Goal: Task Accomplishment & Management: Manage account settings

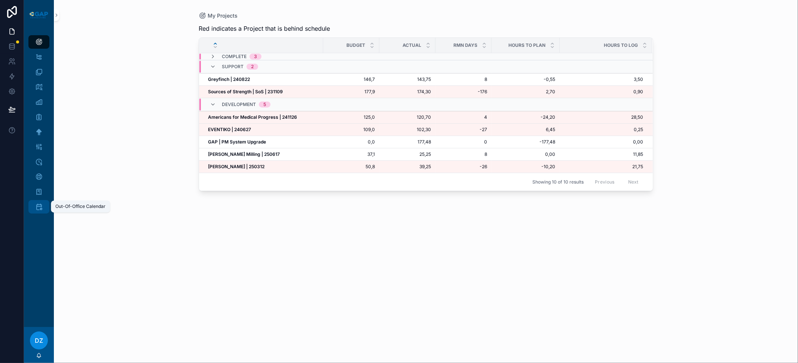
click at [43, 209] on div "Out-Of-Office Calendar" at bounding box center [39, 207] width 12 height 12
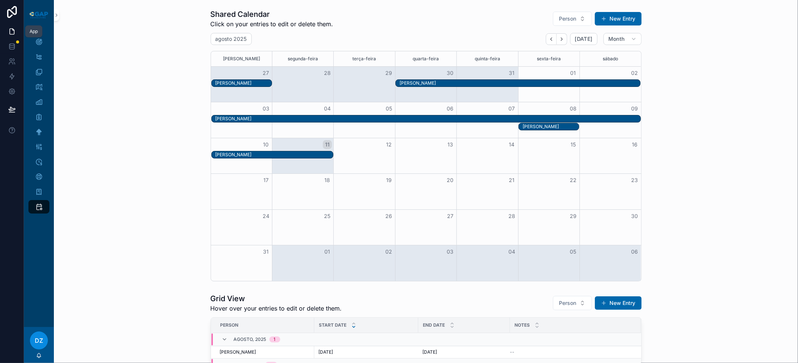
click at [13, 30] on icon at bounding box center [12, 32] width 4 height 6
click at [43, 42] on div "My Projects" at bounding box center [39, 42] width 12 height 12
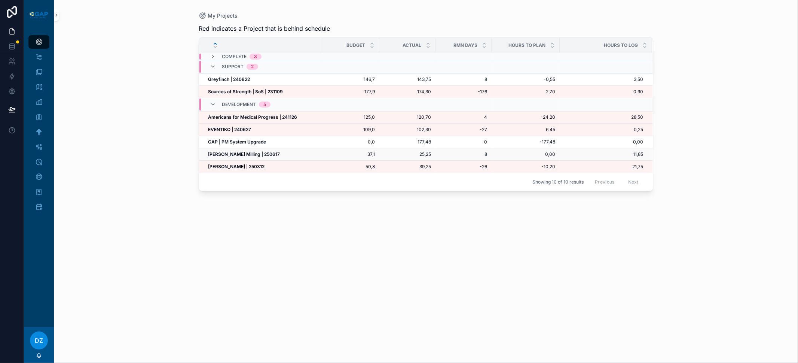
click at [240, 152] on strong "[PERSON_NAME] Milling | 250617" at bounding box center [244, 154] width 72 height 6
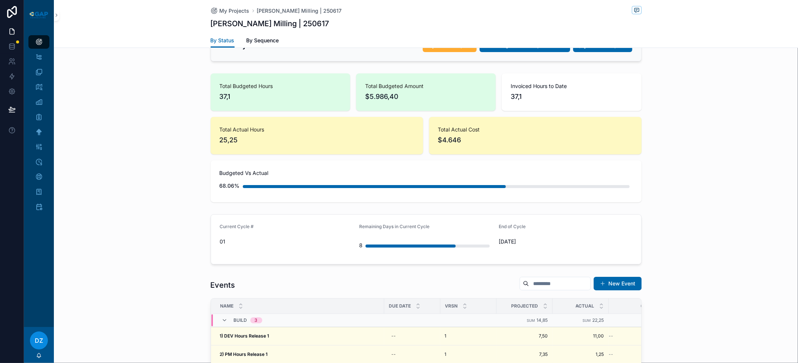
scroll to position [272, 0]
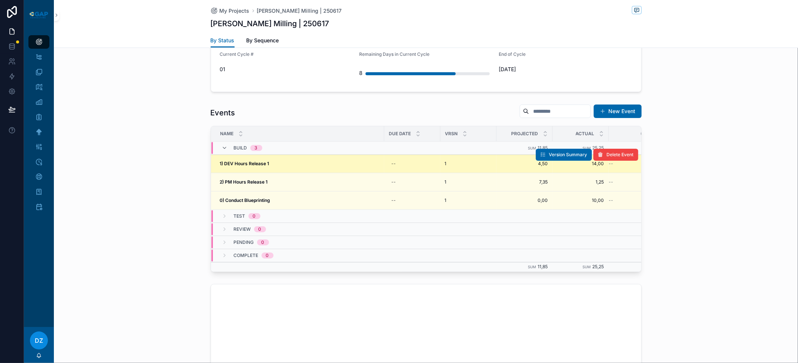
click at [264, 162] on strong "1) DEV Hours Release 1" at bounding box center [244, 164] width 49 height 6
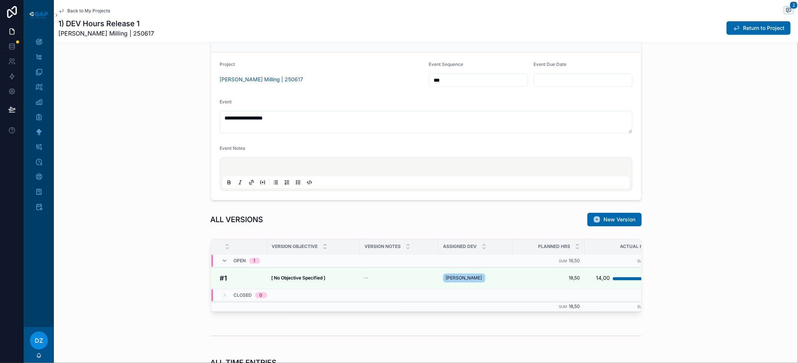
scroll to position [428, 0]
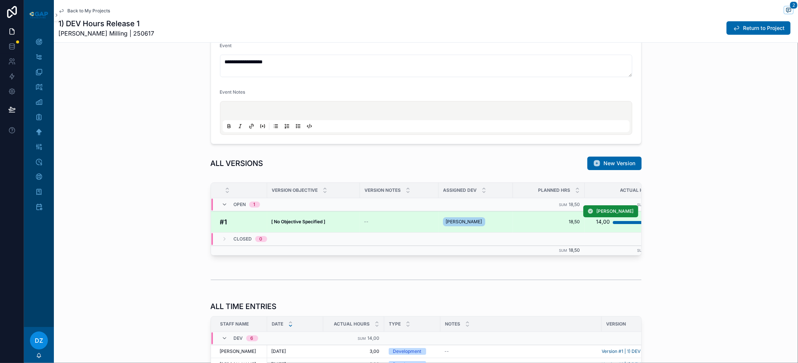
click at [321, 219] on strong "[ No Objective Specified ]" at bounding box center [299, 222] width 54 height 6
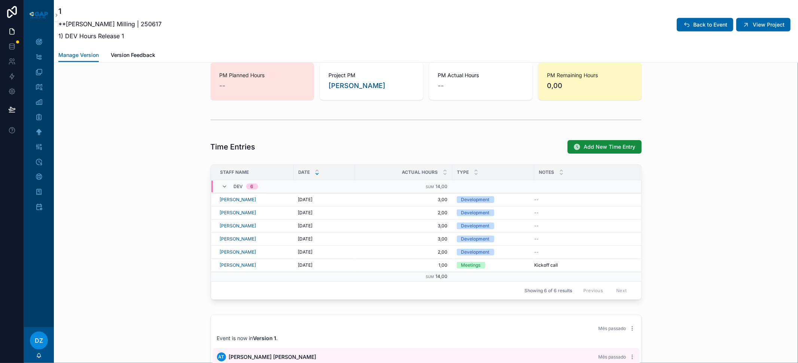
scroll to position [603, 0]
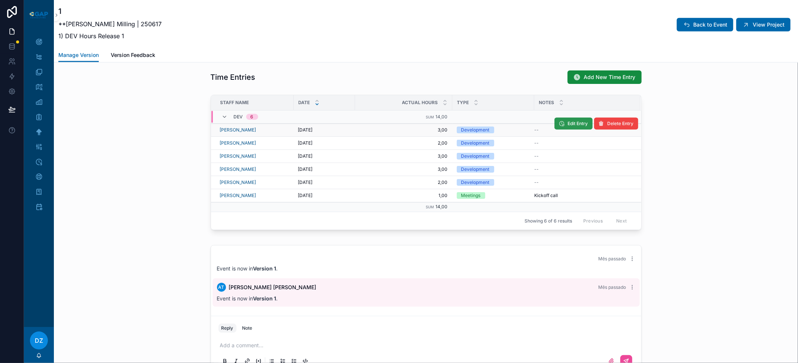
click at [576, 121] on span "Edit Entry" at bounding box center [578, 124] width 20 height 6
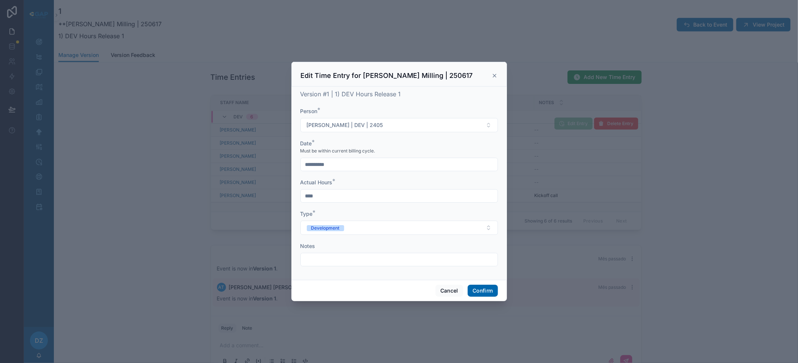
click at [332, 198] on input "****" at bounding box center [399, 196] width 197 height 10
type input "****"
click at [484, 290] on button "Confirm" at bounding box center [483, 290] width 30 height 12
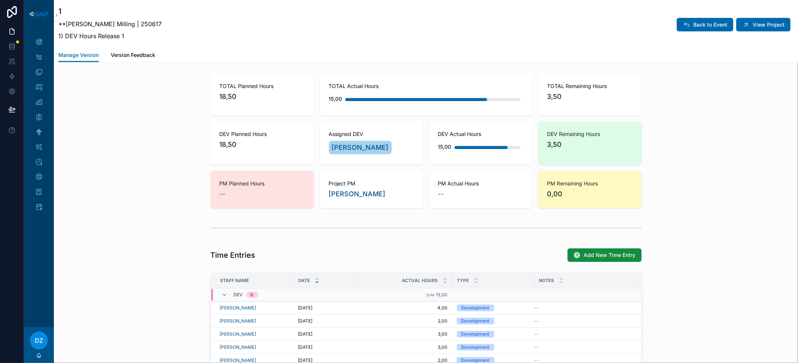
scroll to position [424, 0]
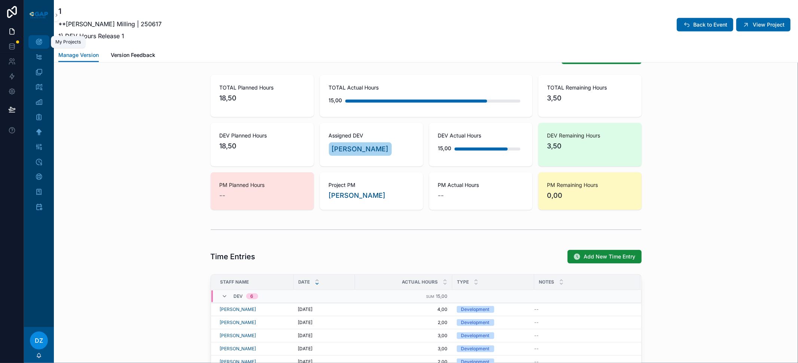
click at [39, 40] on icon "scrollable content" at bounding box center [38, 41] width 7 height 7
